Goal: Information Seeking & Learning: Learn about a topic

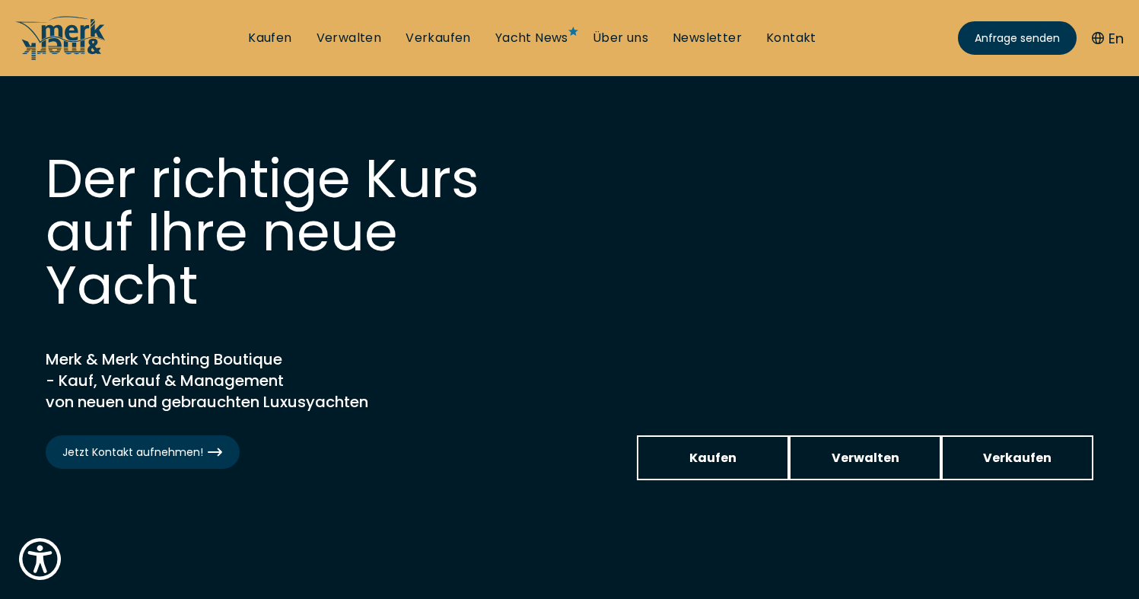
click at [1108, 31] on button "En" at bounding box center [1107, 38] width 32 height 21
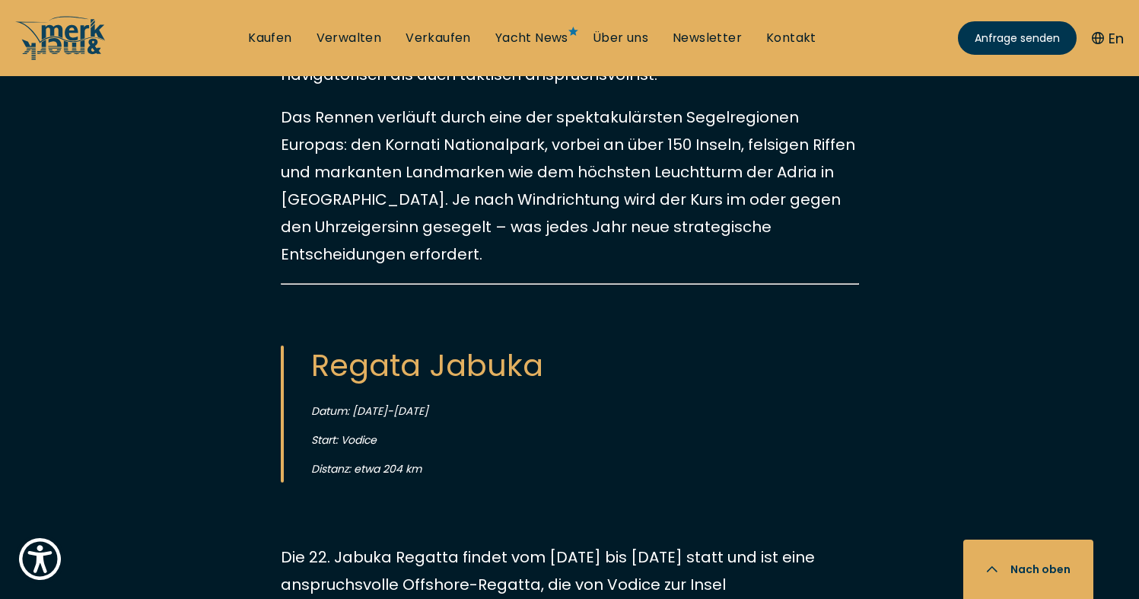
scroll to position [3961, 0]
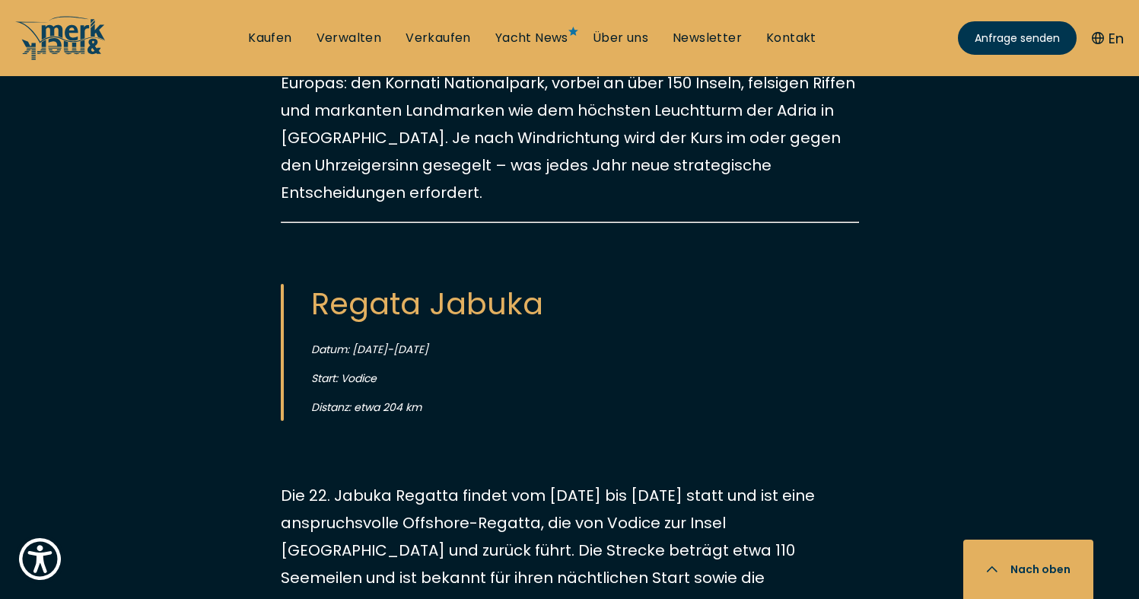
click at [1104, 36] on button "En" at bounding box center [1107, 38] width 32 height 21
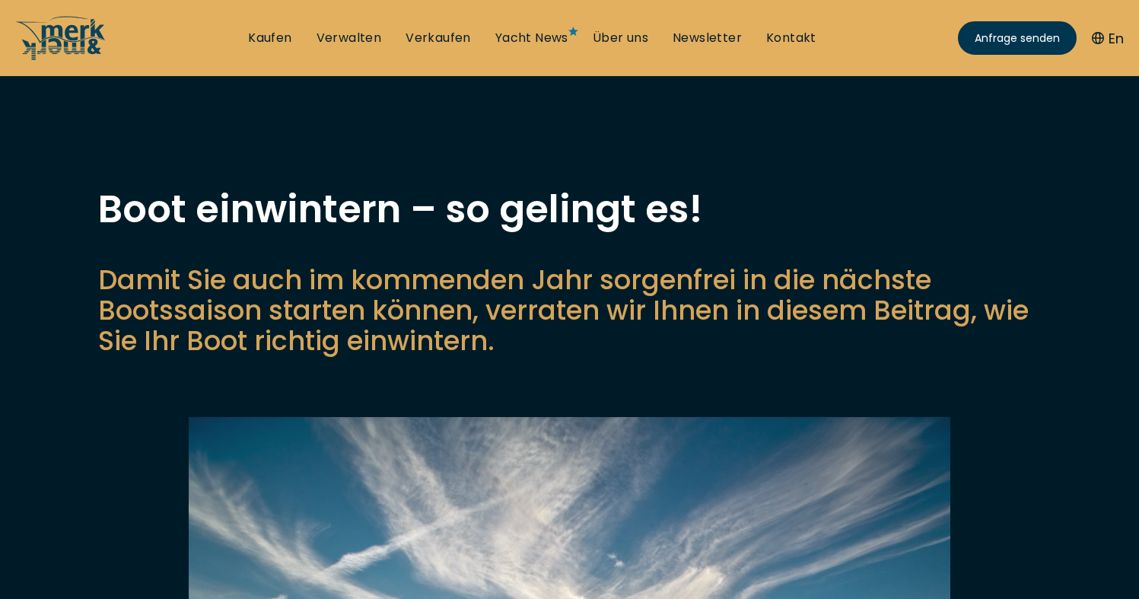
click at [1116, 36] on button "En" at bounding box center [1107, 38] width 32 height 21
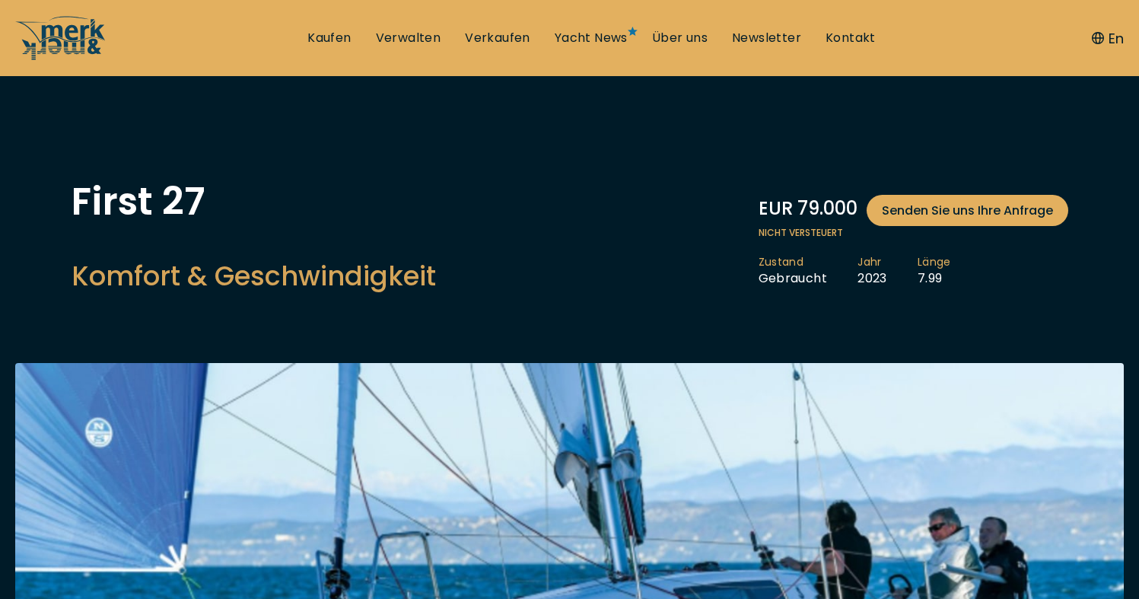
click at [1116, 31] on button "En" at bounding box center [1107, 38] width 32 height 21
